Goal: Find specific page/section: Find specific page/section

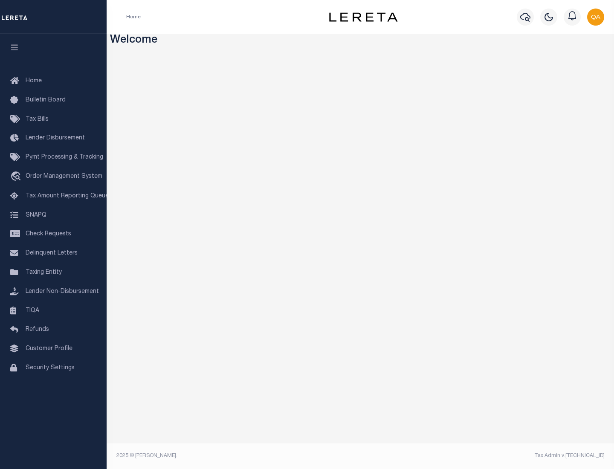
click at [53, 234] on span "Check Requests" at bounding box center [49, 234] width 46 height 6
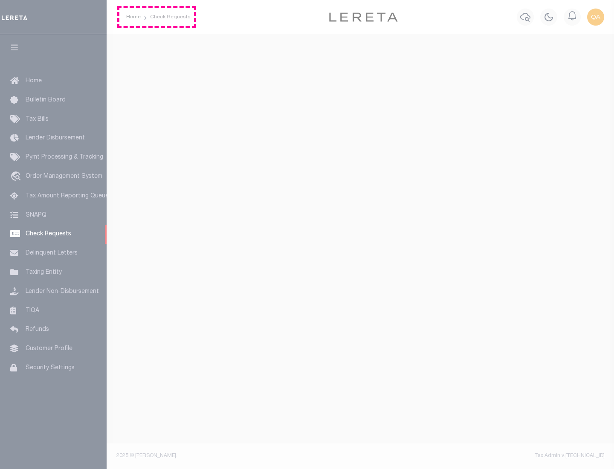
select select "50"
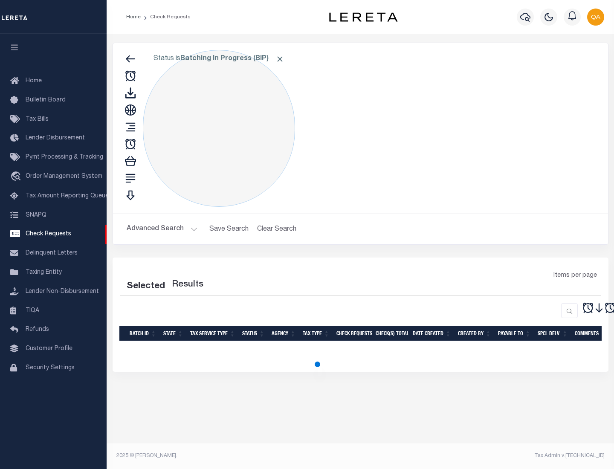
select select "50"
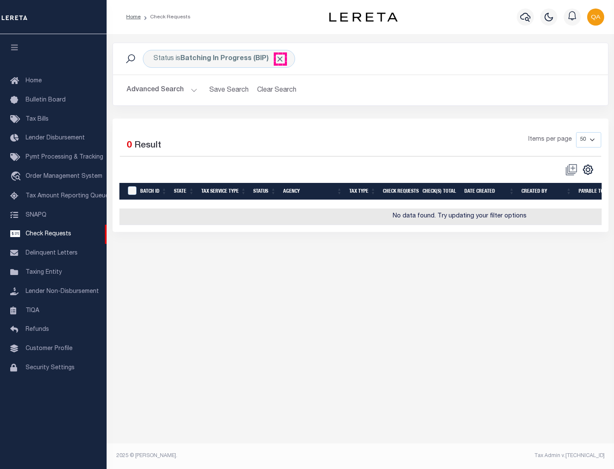
click at [280, 59] on span "Click to Remove" at bounding box center [279, 59] width 9 height 9
